Goal: Complete application form: Complete application form

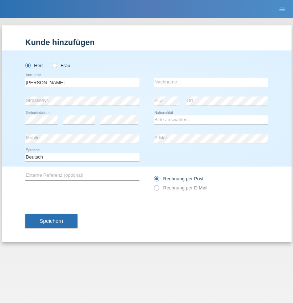
type input "Oliver"
click at [211, 82] on input "text" at bounding box center [211, 82] width 114 height 9
type input "Freund"
select select "CH"
radio input "true"
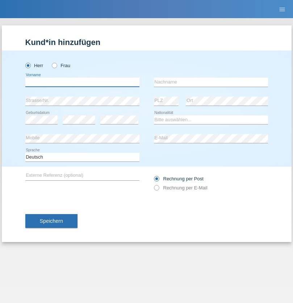
click at [82, 82] on input "text" at bounding box center [82, 82] width 114 height 9
type input "[PERSON_NAME]"
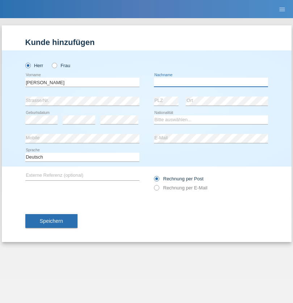
click at [211, 82] on input "text" at bounding box center [211, 82] width 114 height 9
type input "Del sordo"
select select "PT"
select select "C"
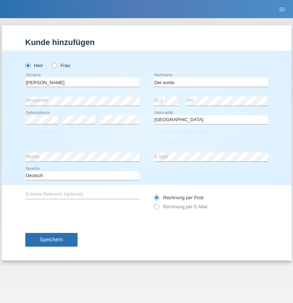
select select "07"
select select "09"
select select "2002"
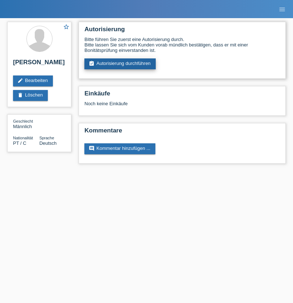
click at [120, 64] on link "assignment_turned_in Autorisierung durchführen" at bounding box center [120, 63] width 71 height 11
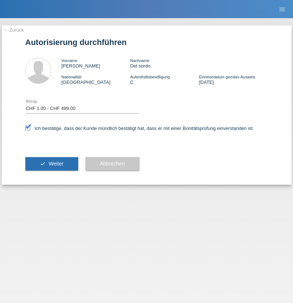
select select "1"
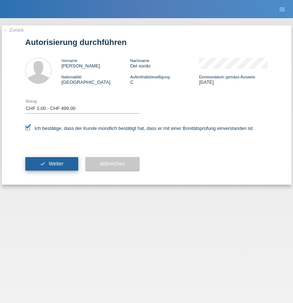
click at [52, 164] on span "Weiter" at bounding box center [56, 164] width 15 height 6
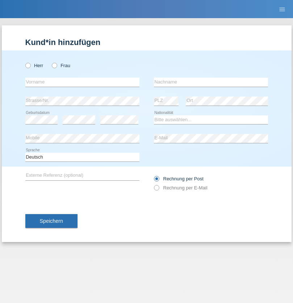
radio input "true"
click at [82, 82] on input "text" at bounding box center [82, 82] width 114 height 9
type input "[PERSON_NAME]"
click at [211, 82] on input "text" at bounding box center [211, 82] width 114 height 9
type input "Del sordo"
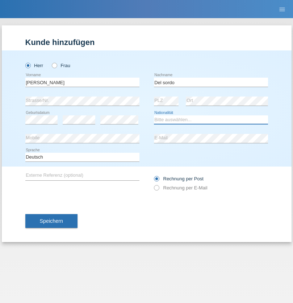
select select "PT"
select select "C"
select select "07"
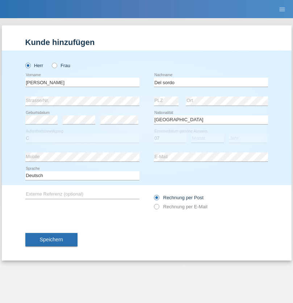
select select "09"
select select "2002"
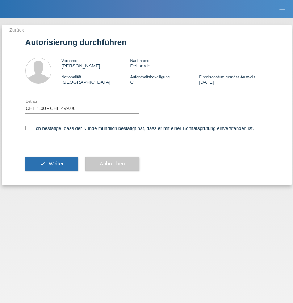
select select "1"
checkbox input "true"
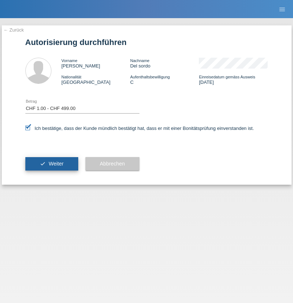
click at [52, 164] on span "Weiter" at bounding box center [56, 164] width 15 height 6
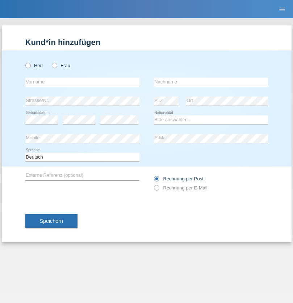
radio input "true"
click at [82, 82] on input "text" at bounding box center [82, 82] width 114 height 9
type input "[PERSON_NAME]"
click at [211, 82] on input "text" at bounding box center [211, 82] width 114 height 9
type input "Monney"
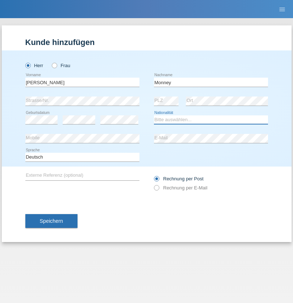
select select "CH"
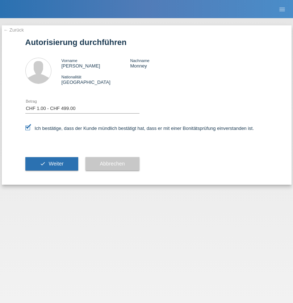
select select "1"
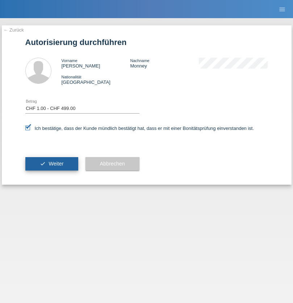
click at [52, 164] on span "Weiter" at bounding box center [56, 164] width 15 height 6
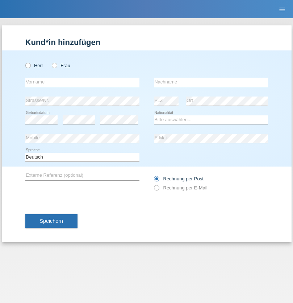
radio input "true"
click at [82, 82] on input "text" at bounding box center [82, 82] width 114 height 9
type input "[PERSON_NAME]"
click at [211, 82] on input "text" at bounding box center [211, 82] width 114 height 9
type input "Monney"
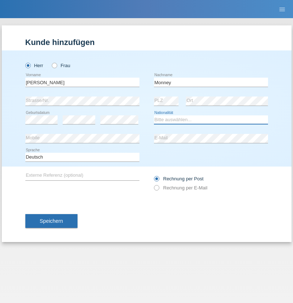
select select "CH"
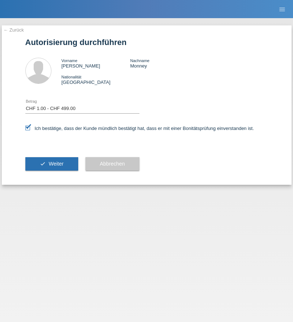
select select "1"
click at [52, 164] on span "Weiter" at bounding box center [56, 164] width 15 height 6
